Goal: Check status: Check status

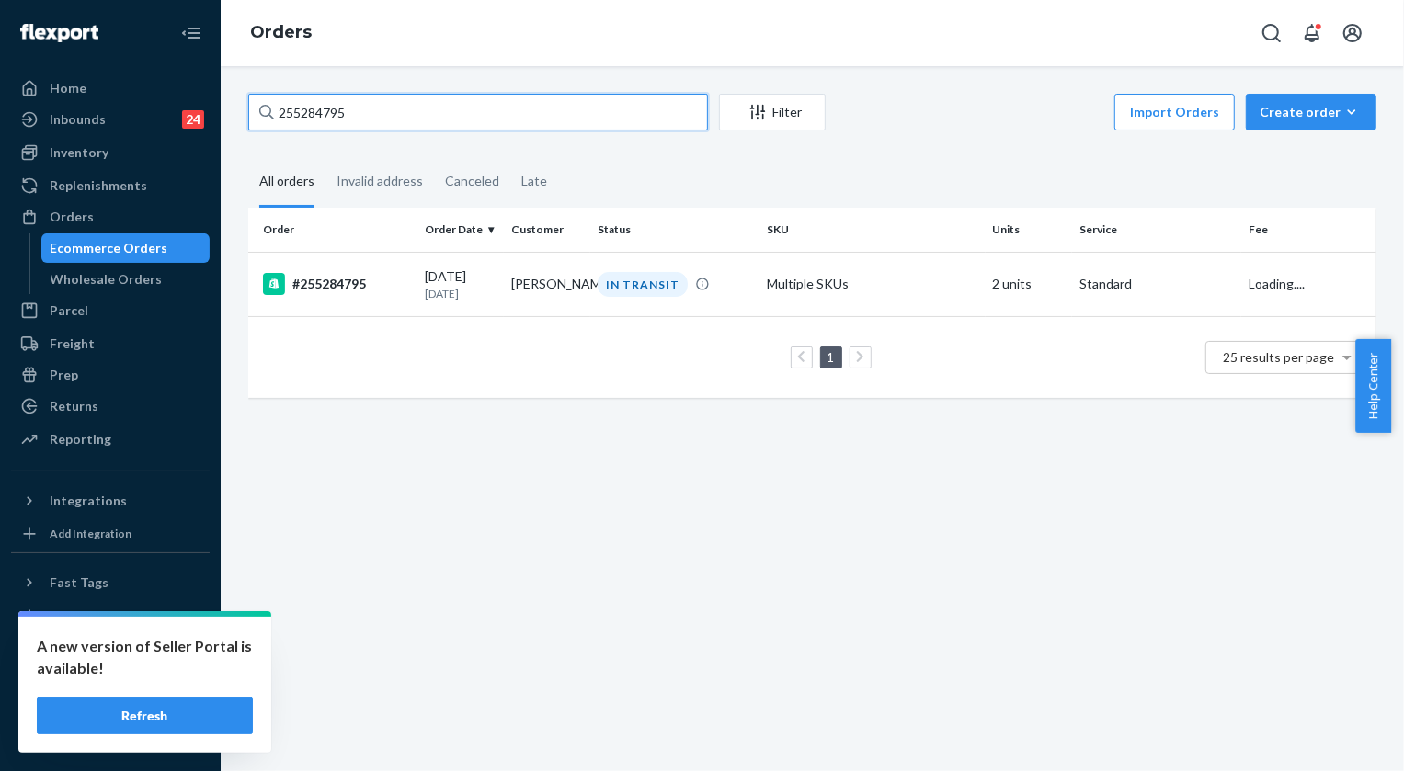
click at [399, 106] on input "255284795" at bounding box center [478, 112] width 460 height 37
type input "255277979"
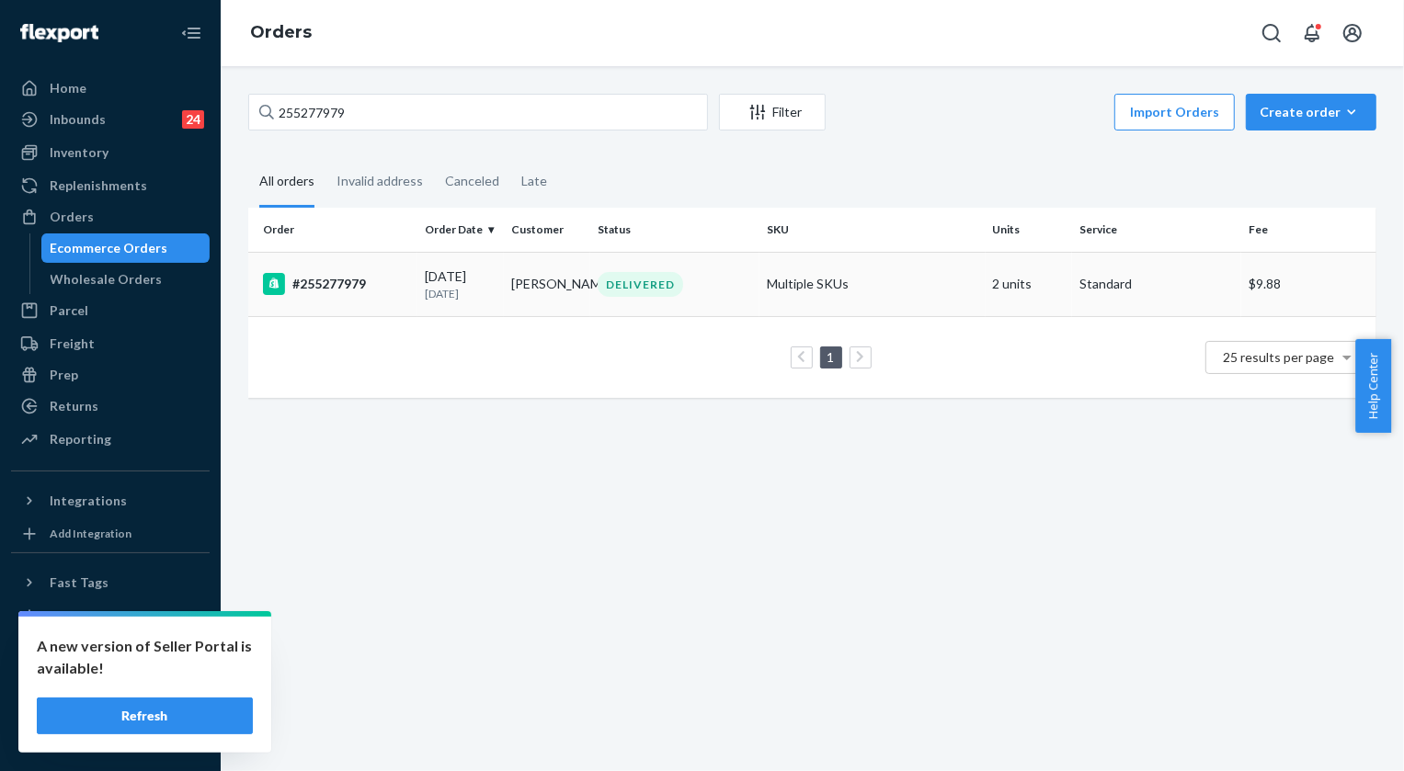
click at [650, 294] on div "DELIVERED" at bounding box center [639, 284] width 85 height 25
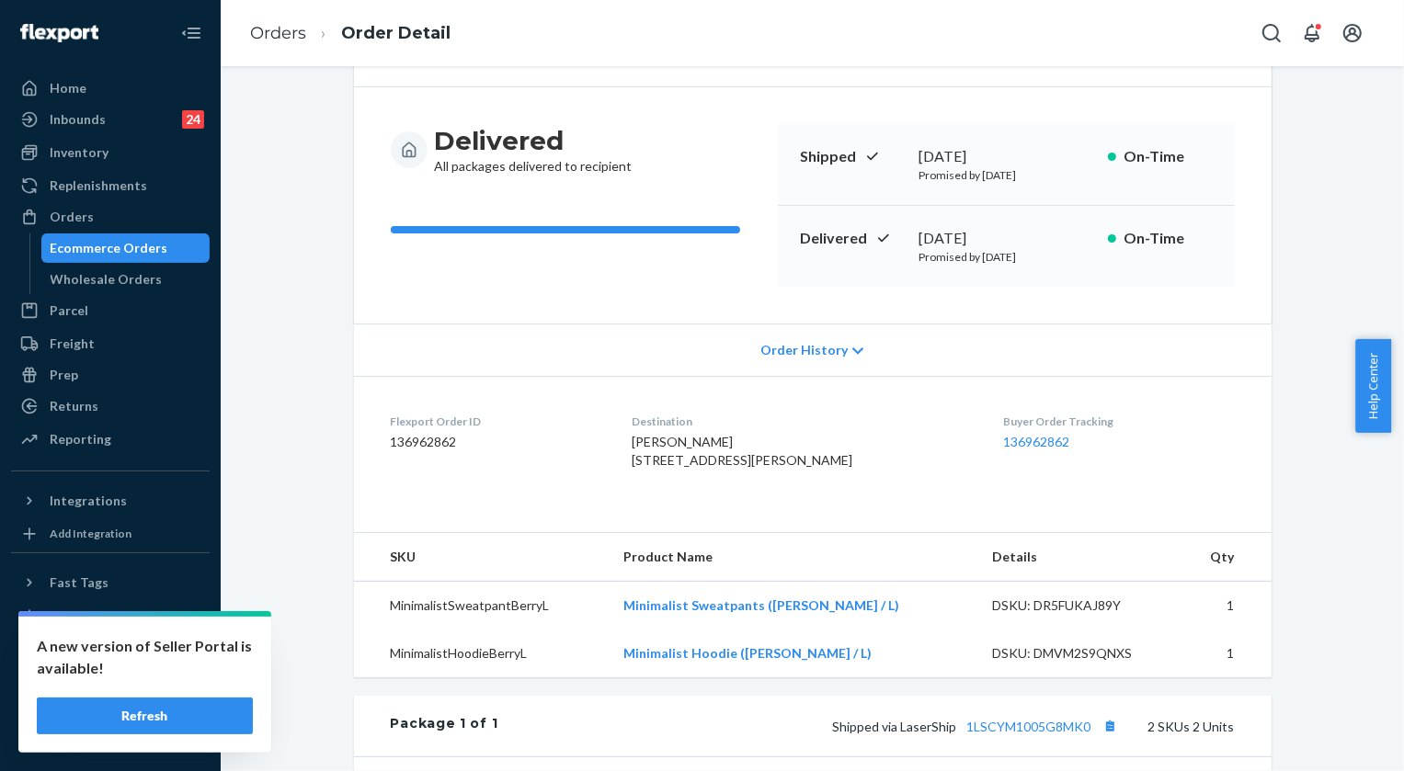
scroll to position [166, 0]
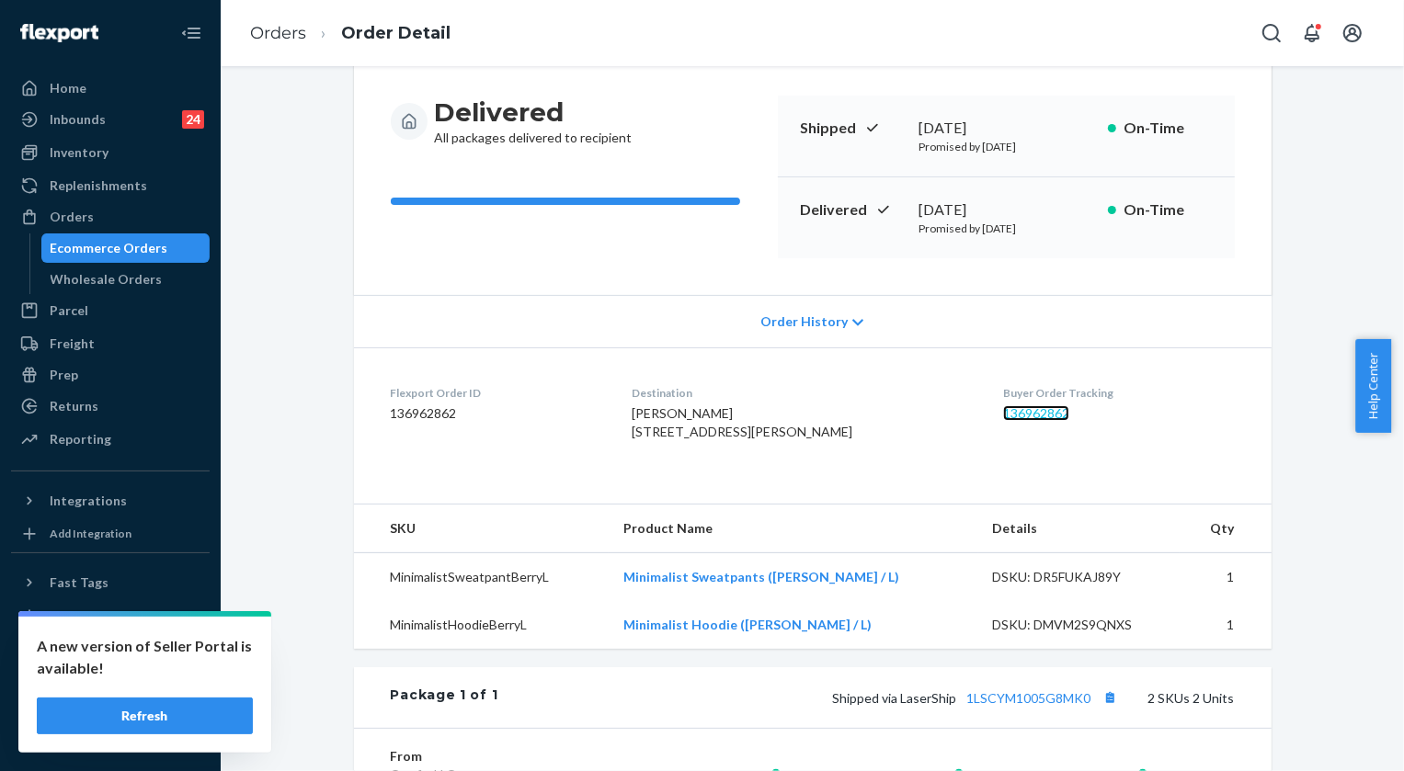
click at [1034, 414] on link "136962862" at bounding box center [1036, 413] width 66 height 16
drag, startPoint x: 649, startPoint y: 409, endPoint x: 757, endPoint y: 444, distance: 114.0
click at [757, 444] on dl "Flexport Order ID 136962862 Destination [PERSON_NAME] [STREET_ADDRESS] US Buyer…" at bounding box center [812, 416] width 917 height 138
copy span "[PERSON_NAME] [STREET_ADDRESS][PERSON_NAME]"
click at [294, 45] on li "Orders" at bounding box center [278, 34] width 56 height 24
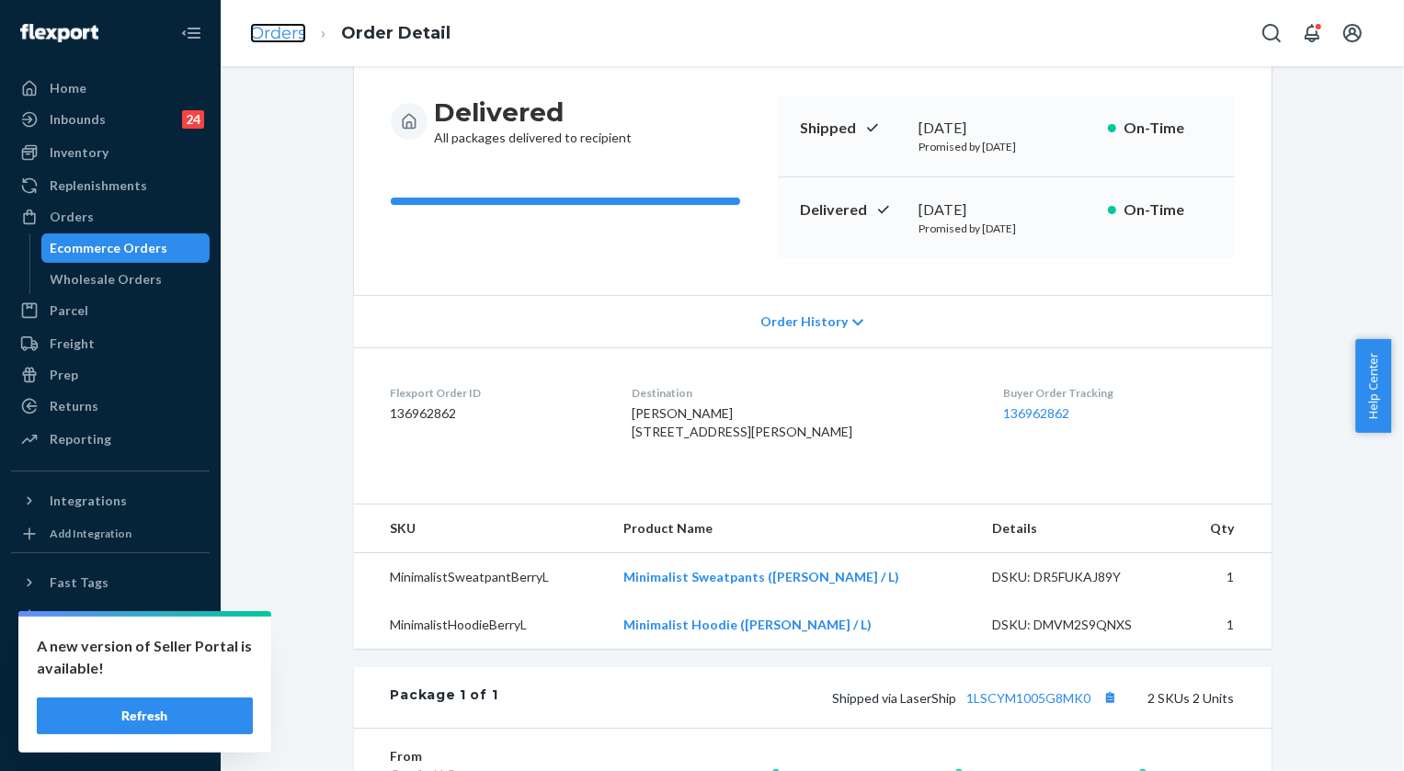
click at [279, 28] on link "Orders" at bounding box center [278, 33] width 56 height 20
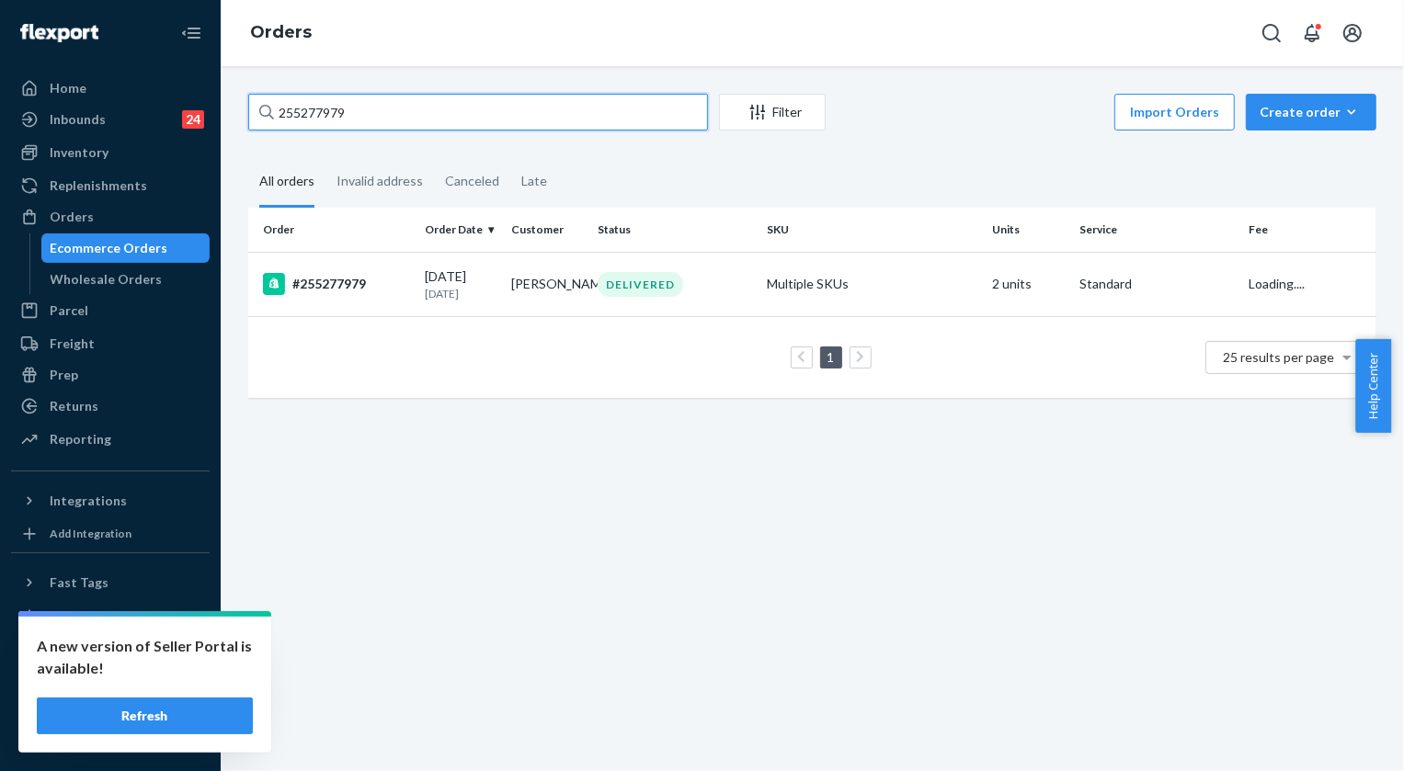
click at [409, 112] on input "255277979" at bounding box center [478, 112] width 460 height 37
click at [407, 109] on input "255277979" at bounding box center [478, 112] width 460 height 37
click at [306, 110] on input "255277979" at bounding box center [478, 112] width 460 height 37
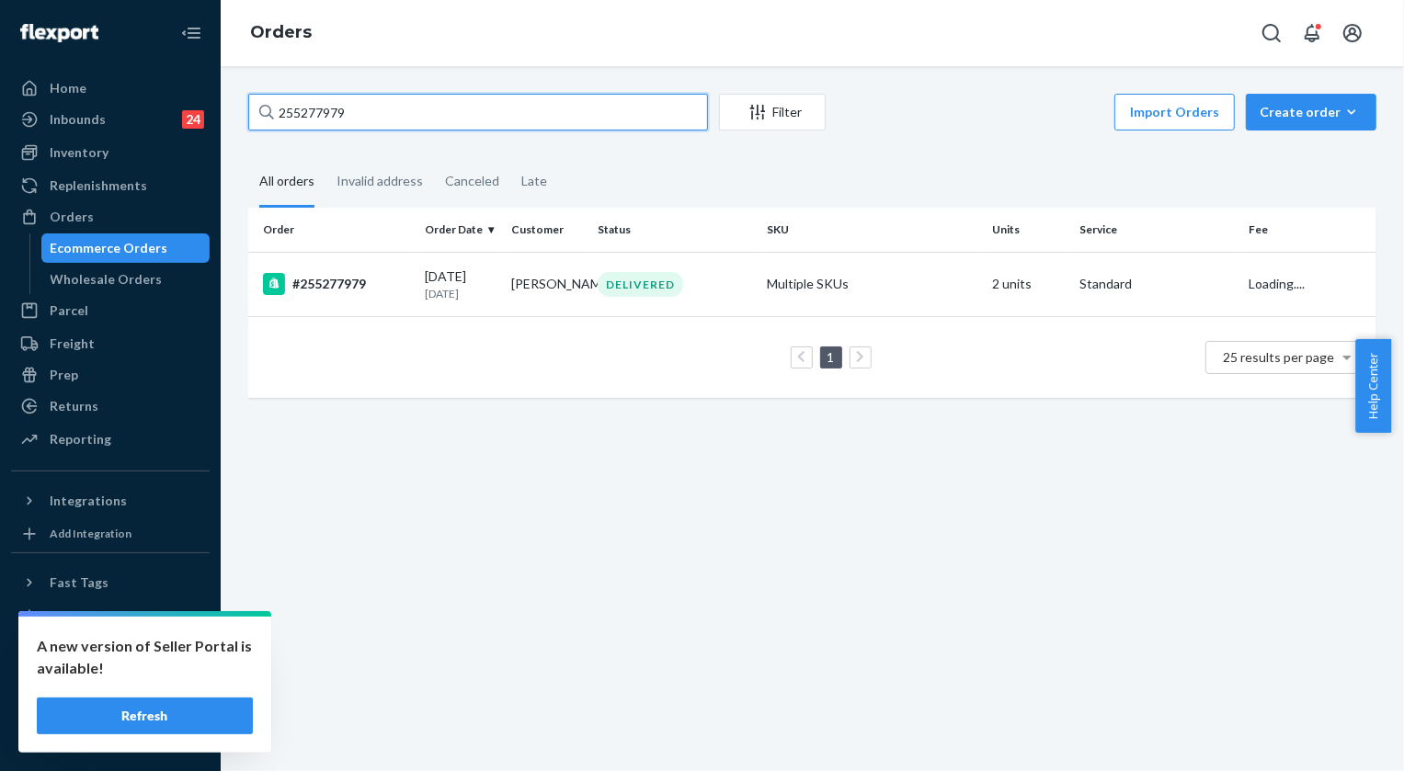
paste input "46965"
type input "255246965"
click at [660, 273] on div "DELIVERED" at bounding box center [639, 284] width 85 height 25
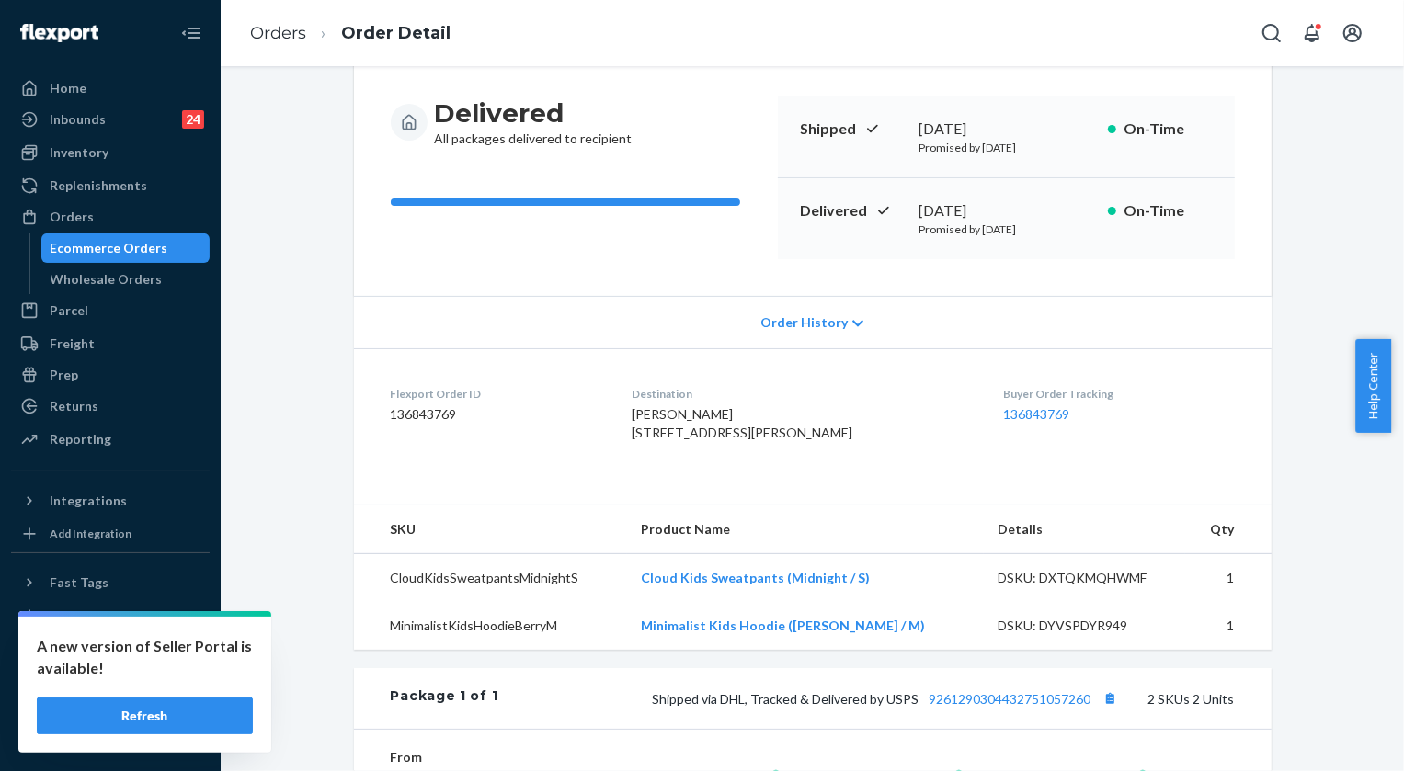
scroll to position [166, 0]
click at [1019, 406] on link "136843769" at bounding box center [1036, 413] width 66 height 16
